Goal: Check status: Check status

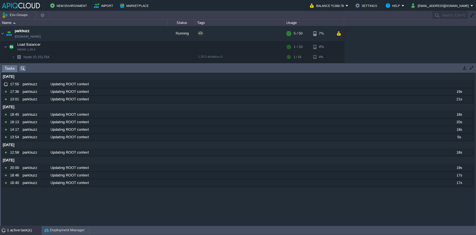
scroll to position [35, 0]
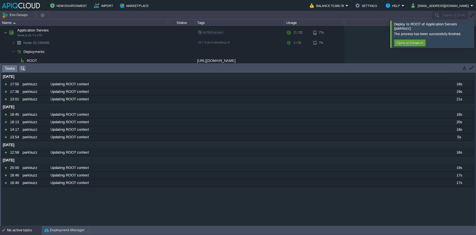
click at [137, 205] on div "26 Sep 2025 10992112 17:55 parkbuzz Updating ROOT context 18s 1758825000000 109…" at bounding box center [237, 149] width 473 height 153
click at [427, 57] on div "parkbuzz parkbuzz.in1.apiqcloud.com Running + Add to Env Group RAM 7% CPU 1% 5 …" at bounding box center [238, 44] width 476 height 37
drag, startPoint x: 197, startPoint y: 212, endPoint x: 172, endPoint y: 215, distance: 25.5
click at [197, 212] on div "26 Sep 2025 10992112 17:55 parkbuzz Updating ROOT context 18s 1758825000000 109…" at bounding box center [237, 149] width 473 height 153
click at [28, 230] on div "No active tasks" at bounding box center [24, 230] width 35 height 9
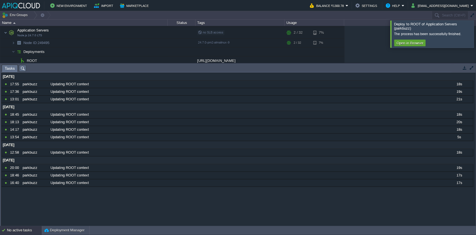
scroll to position [0, 0]
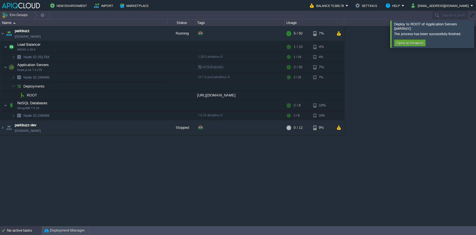
click at [28, 230] on div "No active tasks" at bounding box center [24, 230] width 35 height 9
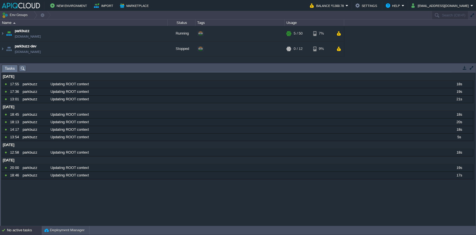
scroll to position [35, 0]
